Goal: Task Accomplishment & Management: Use online tool/utility

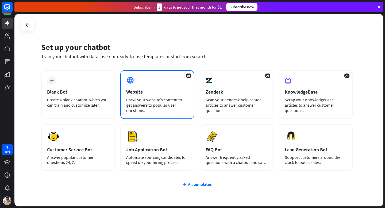
click at [145, 82] on div "AI Website Crawl your website’s content to get answers to popular user question…" at bounding box center [157, 94] width 74 height 49
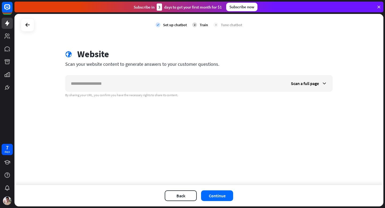
click at [145, 82] on input "text" at bounding box center [175, 83] width 220 height 16
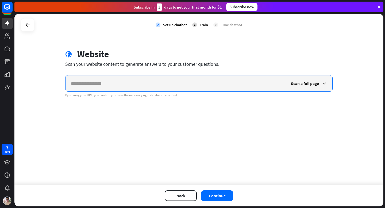
paste input "**********"
type input "**********"
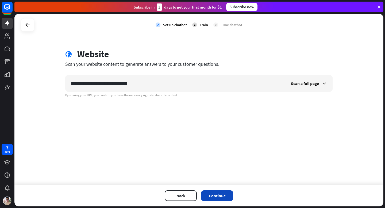
click at [210, 195] on button "Continue" at bounding box center [217, 195] width 32 height 11
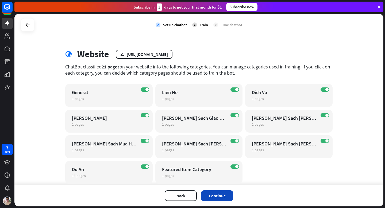
click at [208, 200] on button "Continue" at bounding box center [217, 195] width 32 height 11
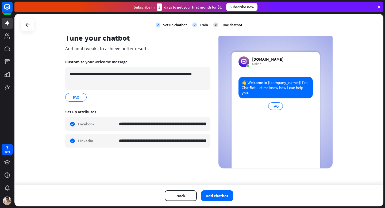
scroll to position [17, 0]
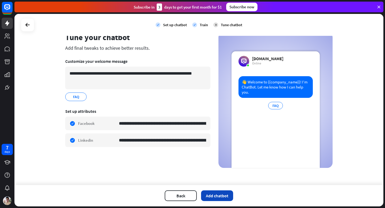
click at [213, 194] on button "Add chatbot" at bounding box center [217, 195] width 32 height 11
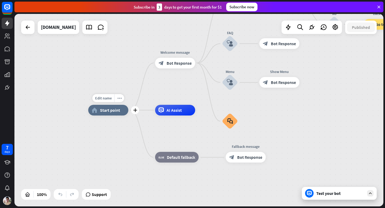
click at [103, 112] on span "Start point" at bounding box center [110, 109] width 20 height 5
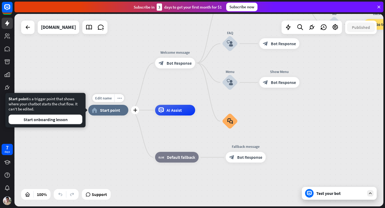
click at [103, 112] on span "Start point" at bounding box center [110, 109] width 20 height 5
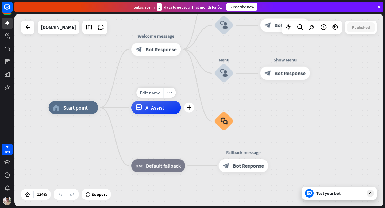
click at [163, 110] on span "AI Assist" at bounding box center [154, 107] width 19 height 7
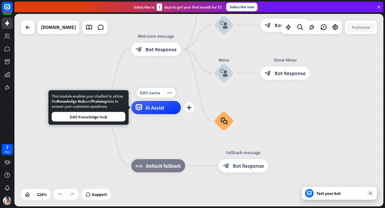
click at [147, 87] on div "home_2 Start point Welcome message block_bot_response Bot Response Back to Menu…" at bounding box center [198, 110] width 369 height 192
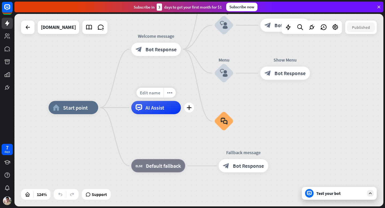
click at [152, 90] on span "Edit name" at bounding box center [150, 92] width 21 height 6
click at [153, 106] on span "AI Assist" at bounding box center [154, 107] width 19 height 7
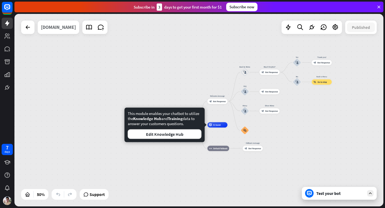
click at [71, 29] on div "[DOMAIN_NAME]" at bounding box center [58, 27] width 35 height 13
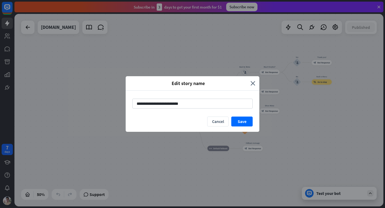
click at [71, 29] on div "**********" at bounding box center [192, 104] width 385 height 208
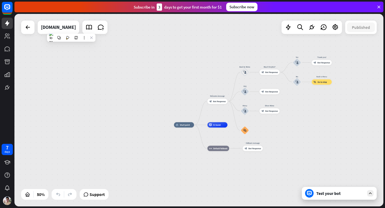
click at [71, 29] on div "[DOMAIN_NAME]" at bounding box center [58, 27] width 35 height 13
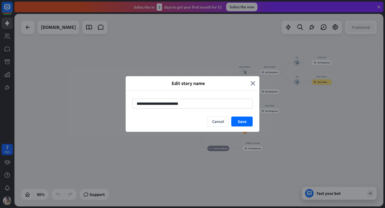
click at [71, 29] on div "**********" at bounding box center [192, 104] width 385 height 208
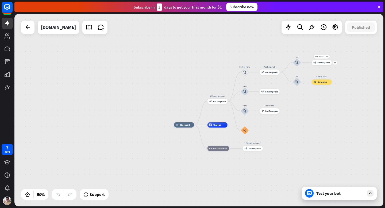
click at [318, 65] on div "Edit name more_horiz plus Thank you! block_bot_response Bot Response" at bounding box center [321, 62] width 20 height 5
click at [331, 64] on div "Edit name more_horiz plus block_bot_response Bot Response" at bounding box center [321, 62] width 20 height 5
click at [296, 29] on icon at bounding box center [299, 27] width 7 height 7
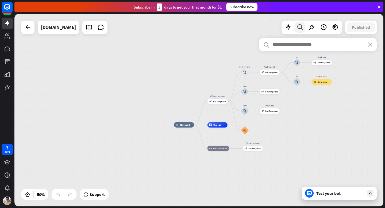
click at [296, 29] on icon at bounding box center [299, 27] width 7 height 7
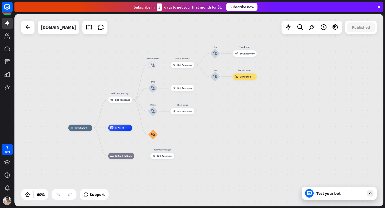
drag, startPoint x: 315, startPoint y: 140, endPoint x: 220, endPoint y: 138, distance: 95.1
click at [220, 138] on div "home_2 Start point Welcome message block_bot_response Bot Response Back to Menu…" at bounding box center [178, 185] width 220 height 115
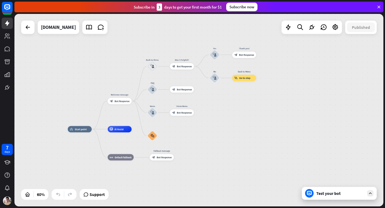
drag, startPoint x: 242, startPoint y: 121, endPoint x: 243, endPoint y: 144, distance: 23.0
click at [243, 144] on div "home_2 Start point Welcome message block_bot_response Bot Response Back to Menu…" at bounding box center [198, 110] width 369 height 192
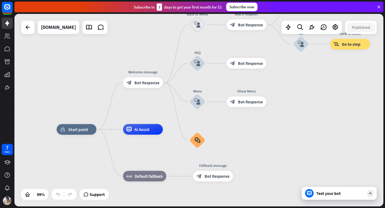
drag, startPoint x: 222, startPoint y: 115, endPoint x: 325, endPoint y: 77, distance: 110.3
click at [325, 77] on div "home_2 Start point Welcome message block_bot_response Bot Response Back to Menu…" at bounding box center [198, 110] width 369 height 192
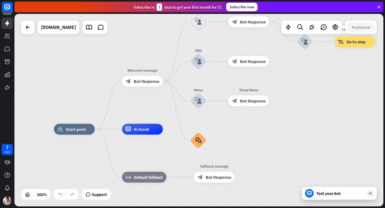
click at [354, 44] on div "block_goto Go to step" at bounding box center [354, 41] width 41 height 11
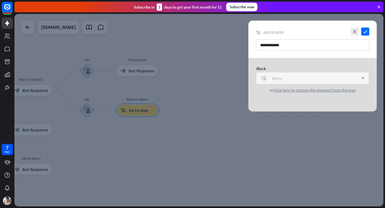
click at [282, 79] on div "block_user_input Menu" at bounding box center [309, 78] width 98 height 6
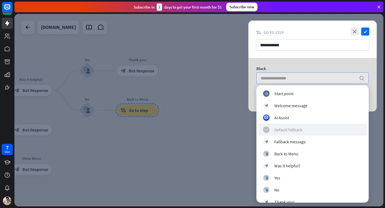
click at [285, 130] on div "Default fallback" at bounding box center [288, 129] width 28 height 5
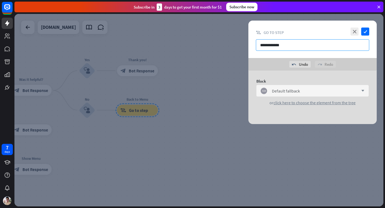
click at [311, 47] on input "**********" at bounding box center [312, 44] width 113 height 11
click at [362, 32] on icon "check" at bounding box center [365, 32] width 8 height 8
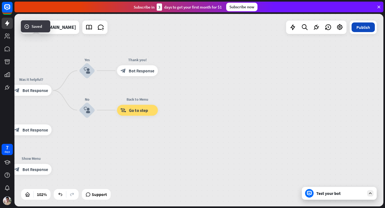
click at [359, 31] on button "Publish" at bounding box center [362, 27] width 23 height 10
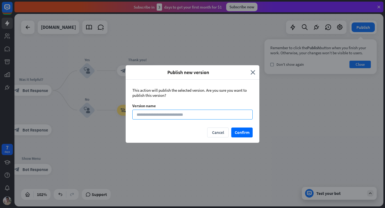
click at [198, 110] on input at bounding box center [192, 114] width 120 height 10
type input "*"
type input "****"
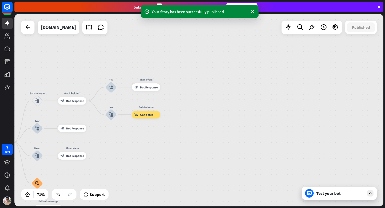
click at [190, 16] on div "Your Story has been successfully published" at bounding box center [200, 11] width 118 height 12
click at [192, 11] on div "Your Story has been successfully published" at bounding box center [199, 12] width 96 height 6
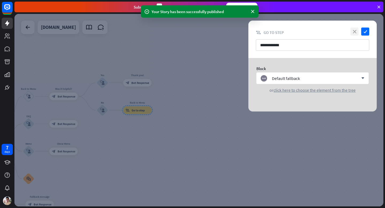
click at [356, 30] on icon "close" at bounding box center [354, 32] width 8 height 8
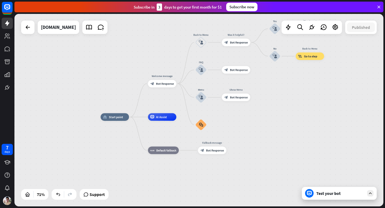
drag, startPoint x: 149, startPoint y: 157, endPoint x: 322, endPoint y: 102, distance: 181.2
click at [322, 102] on div "home_2 Start point Welcome message block_bot_response Bot Response Back to Menu…" at bounding box center [198, 110] width 369 height 192
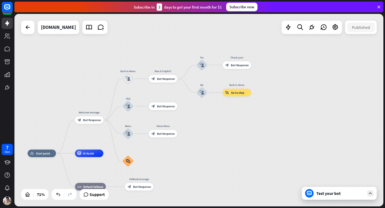
drag, startPoint x: 293, startPoint y: 119, endPoint x: 209, endPoint y: 157, distance: 91.5
click at [56, 194] on div "71%" at bounding box center [58, 194] width 11 height 9
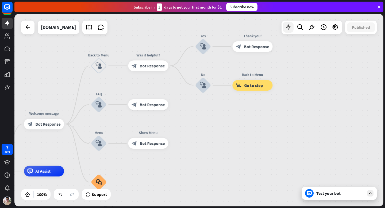
click at [285, 26] on icon at bounding box center [287, 27] width 7 height 7
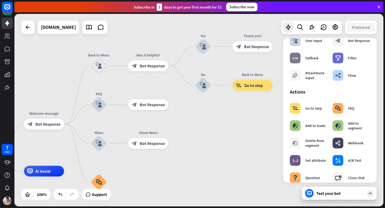
scroll to position [37, 0]
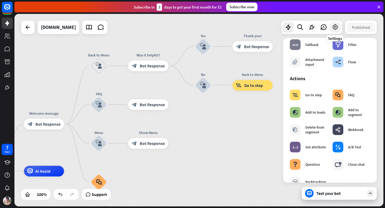
click at [331, 28] on icon at bounding box center [334, 27] width 7 height 7
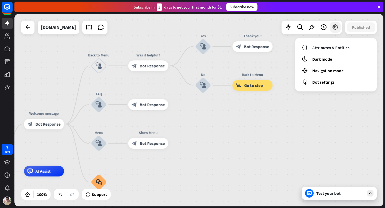
click at [331, 28] on icon at bounding box center [334, 27] width 7 height 7
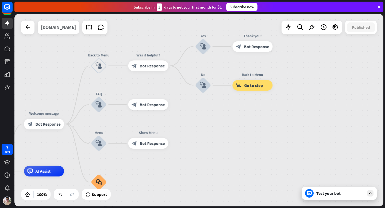
click at [76, 30] on div "[DOMAIN_NAME]" at bounding box center [58, 27] width 35 height 13
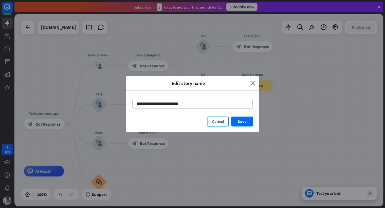
click at [217, 123] on button "Cancel" at bounding box center [217, 121] width 21 height 10
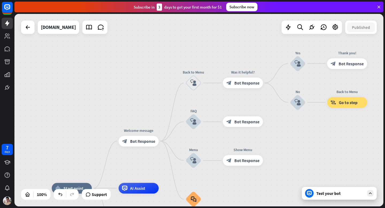
drag, startPoint x: 45, startPoint y: 84, endPoint x: 135, endPoint y: 101, distance: 92.4
click at [140, 100] on div "home_2 Start point Welcome message block_bot_response Bot Response Back to Menu…" at bounding box center [198, 110] width 369 height 192
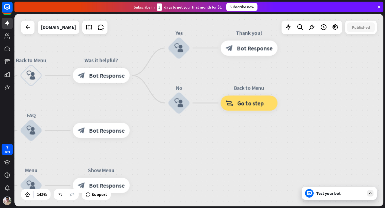
drag, startPoint x: 166, startPoint y: 115, endPoint x: 176, endPoint y: 135, distance: 22.0
click at [176, 135] on div "home_2 Start point Welcome message block_bot_response Bot Response Back to Menu…" at bounding box center [198, 110] width 369 height 192
click at [90, 81] on div "block_bot_response Bot Response" at bounding box center [101, 75] width 57 height 15
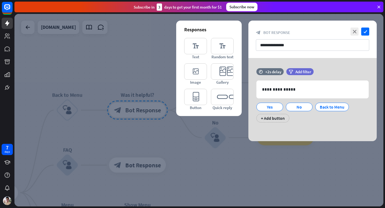
click at [348, 30] on div "block_bot_response Bot Response" at bounding box center [312, 32] width 113 height 5
click at [351, 31] on icon "close" at bounding box center [354, 32] width 8 height 8
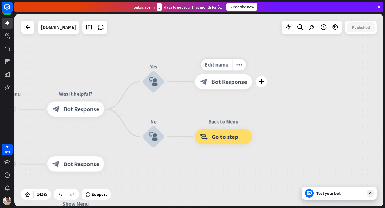
drag, startPoint x: 289, startPoint y: 112, endPoint x: 244, endPoint y: 103, distance: 46.0
click at [245, 104] on div "home_2 Start point Welcome message block_bot_response Bot Response Back to Menu…" at bounding box center [198, 110] width 369 height 192
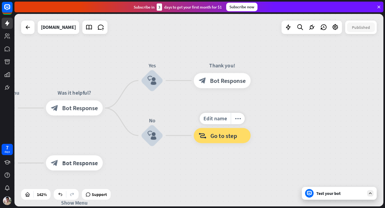
click at [232, 135] on span "Go to step" at bounding box center [223, 135] width 26 height 7
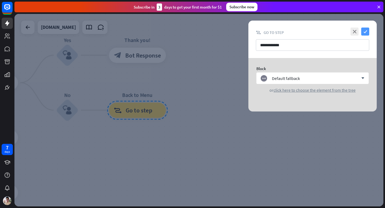
click at [364, 30] on icon "check" at bounding box center [365, 32] width 8 height 8
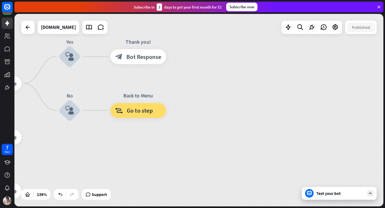
click at [345, 193] on div "Test your bot" at bounding box center [340, 192] width 48 height 5
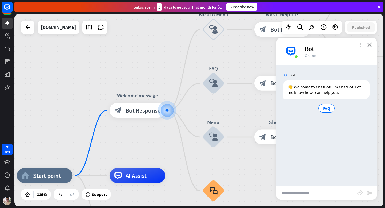
click at [368, 45] on icon "close" at bounding box center [368, 44] width 5 height 5
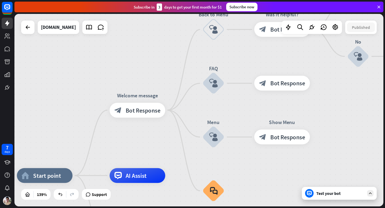
click at [371, 194] on icon at bounding box center [369, 193] width 5 height 5
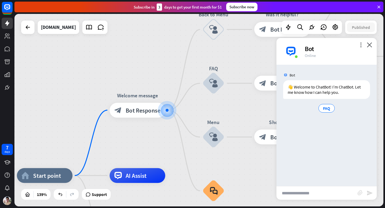
click at [365, 43] on div "more_vert close Bot Online" at bounding box center [326, 51] width 100 height 27
click at [367, 44] on icon "close" at bounding box center [368, 44] width 5 height 5
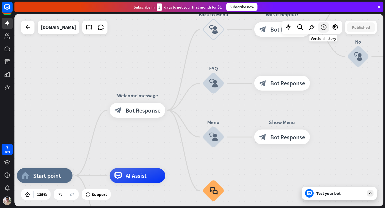
click at [326, 28] on icon at bounding box center [323, 27] width 7 height 7
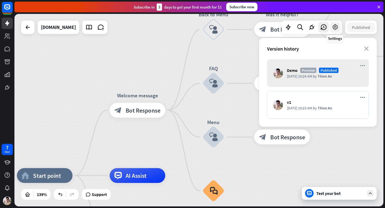
click at [334, 28] on icon at bounding box center [334, 27] width 7 height 7
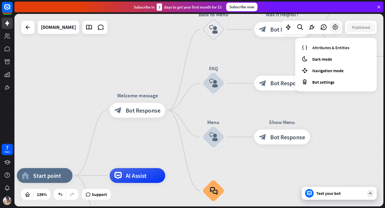
click at [334, 28] on icon at bounding box center [334, 27] width 7 height 7
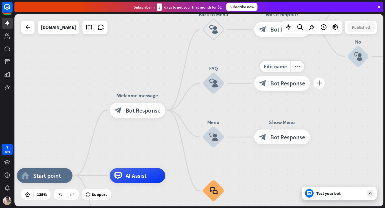
click at [281, 81] on span "Bot Response" at bounding box center [287, 83] width 35 height 7
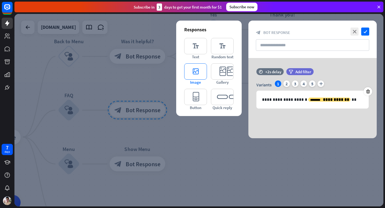
click at [190, 71] on icon "editor_image" at bounding box center [195, 71] width 23 height 16
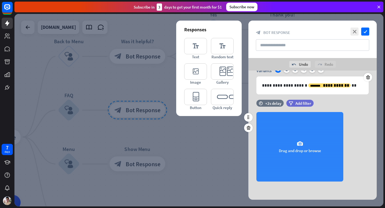
scroll to position [27, 0]
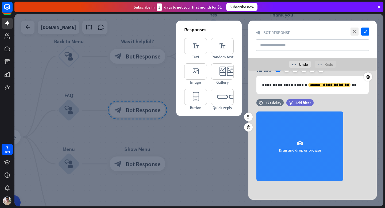
click at [299, 142] on icon "camera" at bounding box center [299, 143] width 6 height 6
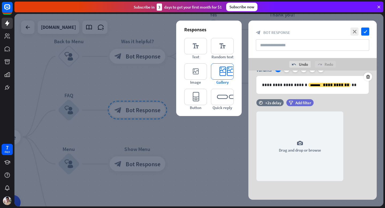
click at [222, 64] on icon "editor_card" at bounding box center [222, 71] width 23 height 16
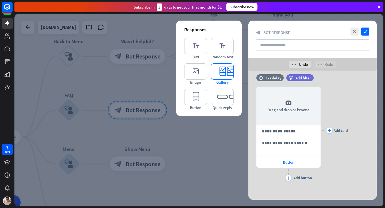
scroll to position [140, 0]
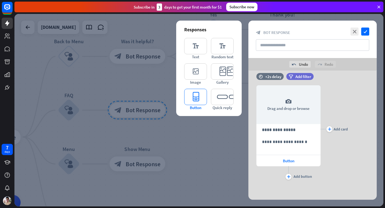
click at [198, 96] on icon "editor_button" at bounding box center [195, 97] width 23 height 16
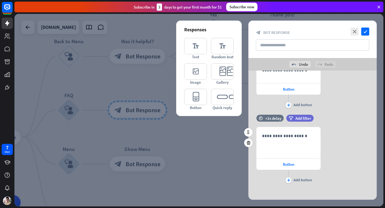
scroll to position [216, 0]
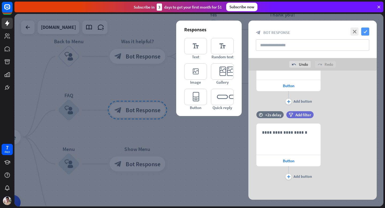
click at [364, 30] on icon "check" at bounding box center [365, 32] width 8 height 8
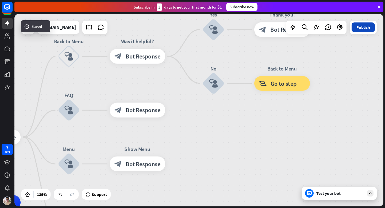
click at [364, 28] on button "Publish" at bounding box center [362, 27] width 23 height 10
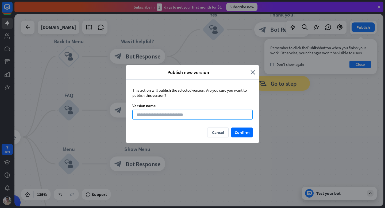
click at [194, 116] on input at bounding box center [192, 114] width 120 height 10
click at [253, 75] on icon "close" at bounding box center [252, 72] width 5 height 6
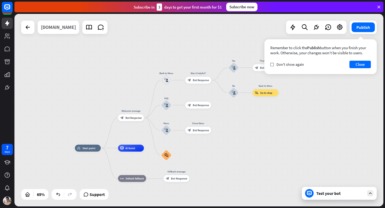
click at [76, 28] on div "[DOMAIN_NAME]" at bounding box center [58, 27] width 35 height 13
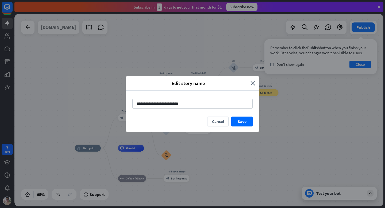
click at [76, 28] on div "**********" at bounding box center [192, 104] width 385 height 208
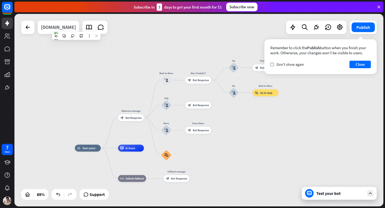
click at [76, 28] on div "[DOMAIN_NAME]" at bounding box center [58, 27] width 35 height 13
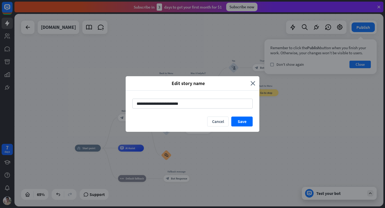
click at [257, 82] on div "Edit story name close" at bounding box center [193, 83] width 134 height 14
click at [256, 83] on div "Edit story name close" at bounding box center [193, 83] width 134 height 14
click at [254, 82] on icon "close" at bounding box center [252, 83] width 5 height 6
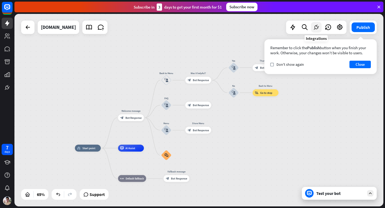
click at [318, 28] on icon at bounding box center [315, 27] width 7 height 7
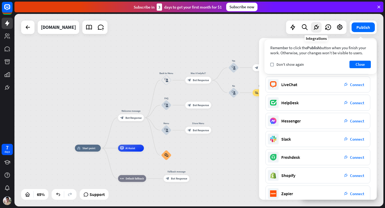
click at [318, 28] on icon at bounding box center [315, 27] width 7 height 7
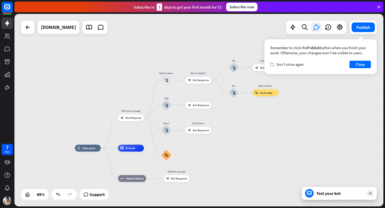
click at [318, 29] on icon at bounding box center [316, 27] width 10 height 10
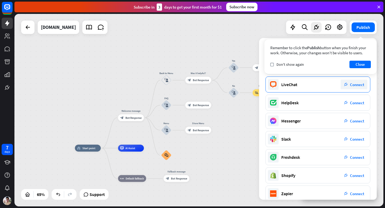
click at [297, 86] on div "LiveChat plug_integration Connect" at bounding box center [317, 84] width 105 height 16
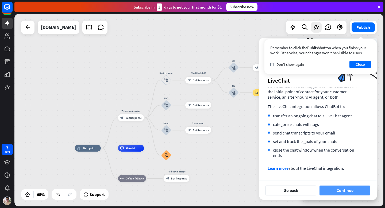
scroll to position [21, 0]
click at [357, 187] on button "Continue" at bounding box center [344, 190] width 51 height 10
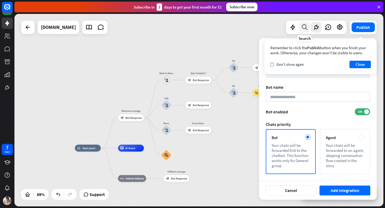
click at [302, 29] on icon at bounding box center [304, 27] width 7 height 7
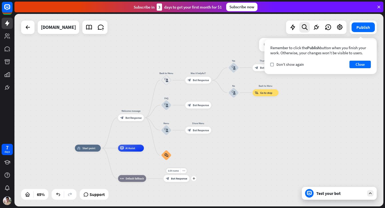
click at [183, 181] on div "block_bot_response Bot Response" at bounding box center [176, 178] width 26 height 7
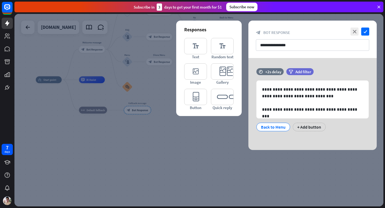
click at [362, 26] on div "**********" at bounding box center [312, 39] width 128 height 37
click at [363, 30] on icon "check" at bounding box center [365, 32] width 8 height 8
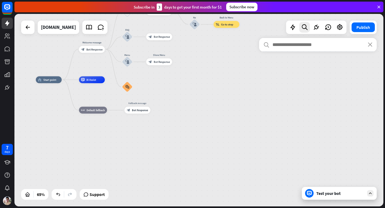
click at [335, 189] on div "search close" at bounding box center [318, 119] width 118 height 162
click at [332, 197] on div "search close" at bounding box center [318, 119] width 118 height 162
click at [332, 195] on div "search close" at bounding box center [318, 119] width 118 height 162
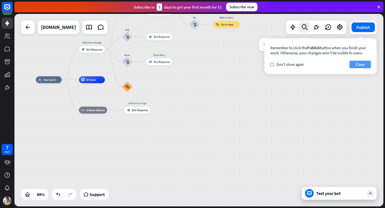
click at [361, 67] on button "Close" at bounding box center [359, 64] width 21 height 7
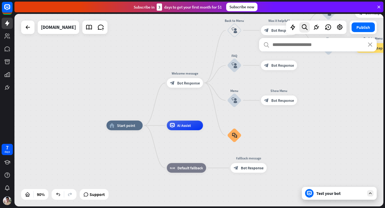
drag, startPoint x: 55, startPoint y: 84, endPoint x: 156, endPoint y: 132, distance: 112.2
click at [156, 132] on div "home_2 Start point Welcome message block_bot_response Bot Response Back to Menu…" at bounding box center [272, 212] width 332 height 174
click at [56, 29] on div "[DOMAIN_NAME]" at bounding box center [58, 27] width 35 height 13
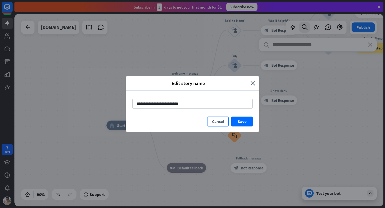
click at [209, 121] on button "Cancel" at bounding box center [217, 121] width 21 height 10
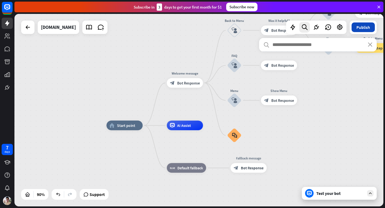
click at [359, 26] on button "Publish" at bounding box center [362, 27] width 23 height 10
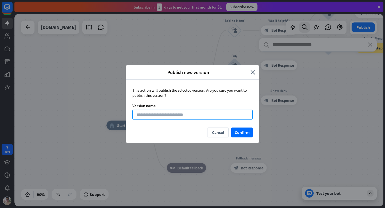
click at [250, 118] on input at bounding box center [192, 114] width 120 height 10
type input "****"
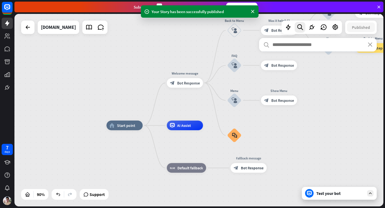
click at [215, 11] on div "Your Story has been successfully published" at bounding box center [199, 12] width 96 height 6
click at [253, 14] on icon at bounding box center [252, 12] width 5 height 6
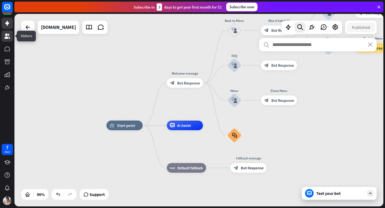
click at [8, 38] on icon at bounding box center [7, 35] width 5 height 5
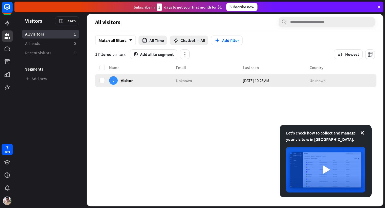
click at [139, 80] on div "V Visitor" at bounding box center [142, 80] width 67 height 13
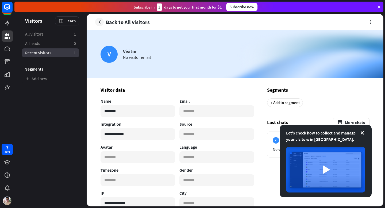
click at [49, 50] on span "Recent visitors" at bounding box center [38, 53] width 26 height 6
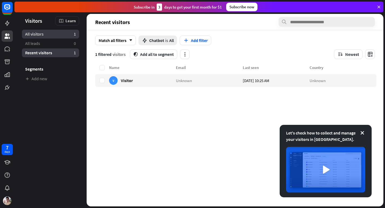
click at [50, 37] on link "All visitors 1" at bounding box center [50, 34] width 57 height 9
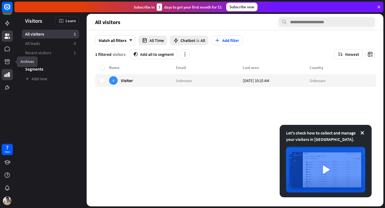
click at [9, 69] on link at bounding box center [7, 74] width 11 height 11
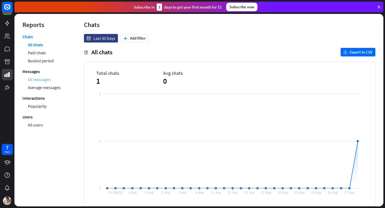
click at [38, 82] on link "All messages" at bounding box center [39, 79] width 23 height 8
click at [40, 86] on link "Average messages" at bounding box center [44, 87] width 33 height 8
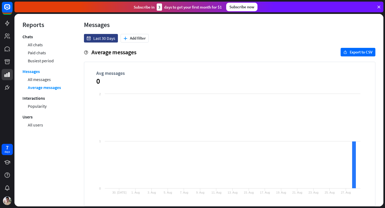
click at [36, 117] on li "Users All users" at bounding box center [44, 121] width 45 height 16
click at [40, 109] on link "Popularity" at bounding box center [37, 106] width 19 height 8
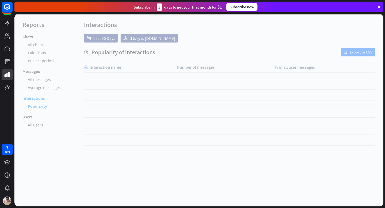
click at [41, 107] on div at bounding box center [198, 110] width 369 height 192
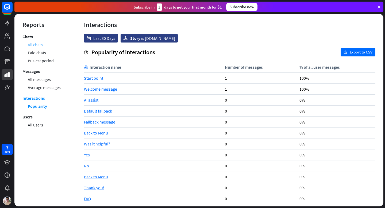
click at [40, 45] on link "All chats" at bounding box center [35, 45] width 15 height 8
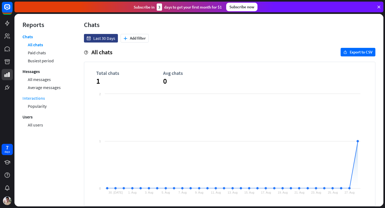
click at [41, 99] on link "Interactions" at bounding box center [33, 98] width 22 height 8
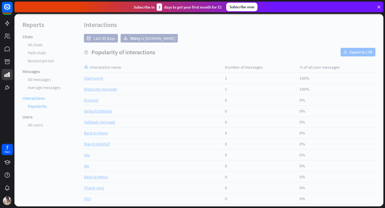
click at [38, 111] on div at bounding box center [198, 110] width 369 height 192
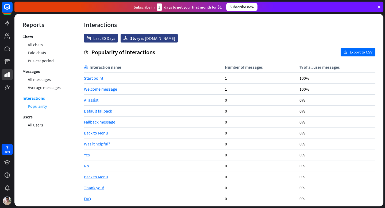
click at [39, 108] on link "Popularity" at bounding box center [37, 106] width 19 height 8
drag, startPoint x: 33, startPoint y: 138, endPoint x: 34, endPoint y: 131, distance: 7.0
click at [33, 138] on div "Chats All chats Paid chats Busiest period Messages All messages Average message…" at bounding box center [44, 117] width 45 height 167
click at [35, 118] on li "Users All users" at bounding box center [44, 121] width 45 height 16
click at [33, 128] on link "All users" at bounding box center [35, 125] width 15 height 8
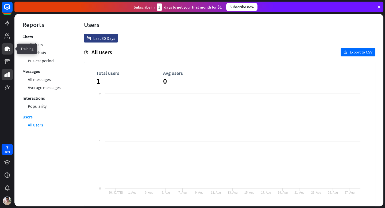
click at [3, 50] on link at bounding box center [7, 48] width 11 height 11
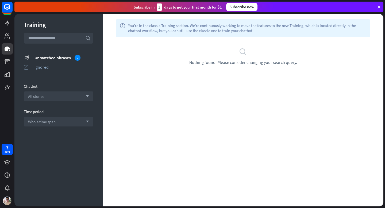
click at [71, 41] on input "text" at bounding box center [58, 38] width 69 height 11
click at [62, 65] on div "Ignored" at bounding box center [63, 66] width 59 height 5
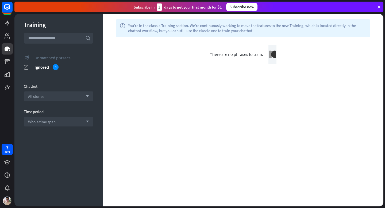
click at [65, 58] on div "Unmatched phrases" at bounding box center [63, 57] width 59 height 5
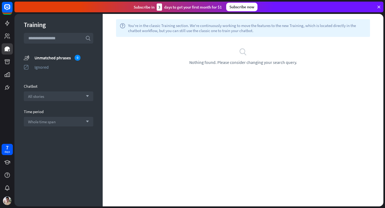
click at [37, 91] on section "Chatbot All stories arrow_down" at bounding box center [58, 92] width 69 height 17
click at [31, 104] on div "Training search unmatched_phrases Unmatched phrases 0 ignored Ignored Chatbot A…" at bounding box center [58, 110] width 88 height 192
click at [37, 94] on span "All stories" at bounding box center [36, 96] width 16 height 5
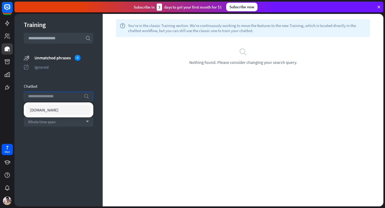
click at [36, 115] on div "[DOMAIN_NAME]" at bounding box center [58, 109] width 65 height 11
click at [74, 126] on div "Training search unmatched_phrases Unmatched phrases 0 ignored Ignored Chatbot s…" at bounding box center [58, 110] width 88 height 192
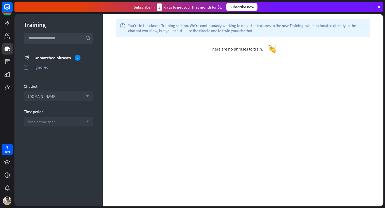
click at [73, 123] on div "Whole time span arrow_down" at bounding box center [58, 122] width 69 height 10
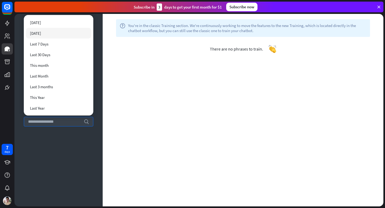
click at [54, 25] on div "[DATE]" at bounding box center [58, 22] width 65 height 11
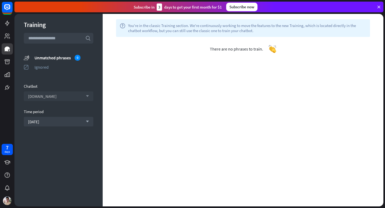
click at [262, 53] on div "There are no phrases to train." at bounding box center [243, 49] width 280 height 24
click at [5, 40] on link at bounding box center [7, 35] width 11 height 11
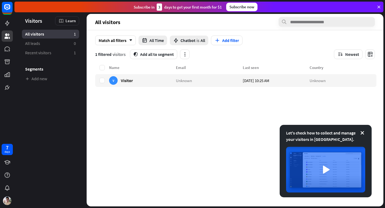
click at [41, 64] on li "Segments" at bounding box center [50, 66] width 57 height 16
click at [43, 49] on link "Recent visitors 1" at bounding box center [50, 52] width 57 height 9
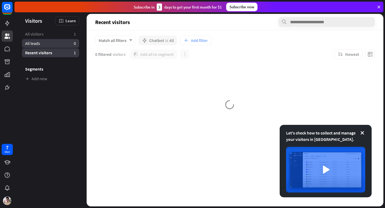
click at [44, 45] on link "All leads 0" at bounding box center [50, 43] width 57 height 9
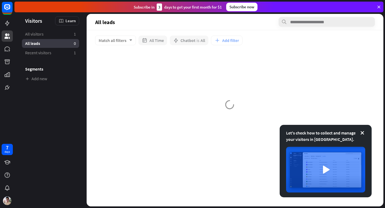
click at [38, 92] on aside "Let's check how to collect and manage your visitors in [GEOGRAPHIC_DATA]. Visit…" at bounding box center [50, 110] width 72 height 192
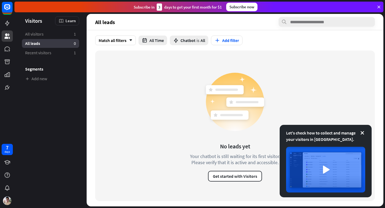
click at [42, 85] on aside "Let's check how to collect and manage your visitors in [GEOGRAPHIC_DATA]. Visit…" at bounding box center [50, 110] width 72 height 192
click at [43, 81] on link "Add new" at bounding box center [50, 78] width 57 height 9
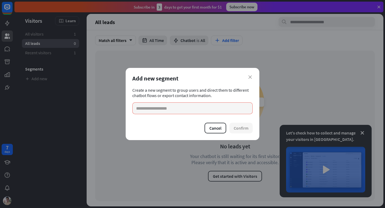
click at [43, 81] on div "close Add new segment Create a new segment to group users and direct them to di…" at bounding box center [192, 104] width 385 height 208
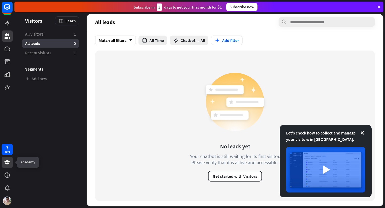
click at [11, 162] on link at bounding box center [7, 161] width 11 height 11
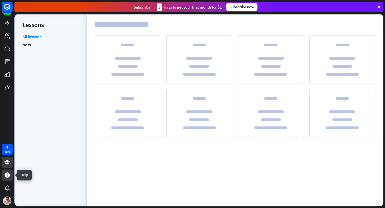
click at [9, 176] on icon at bounding box center [7, 174] width 5 height 5
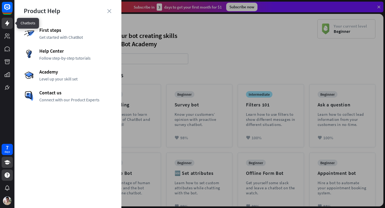
click at [11, 23] on link at bounding box center [7, 23] width 11 height 11
